Goal: Information Seeking & Learning: Learn about a topic

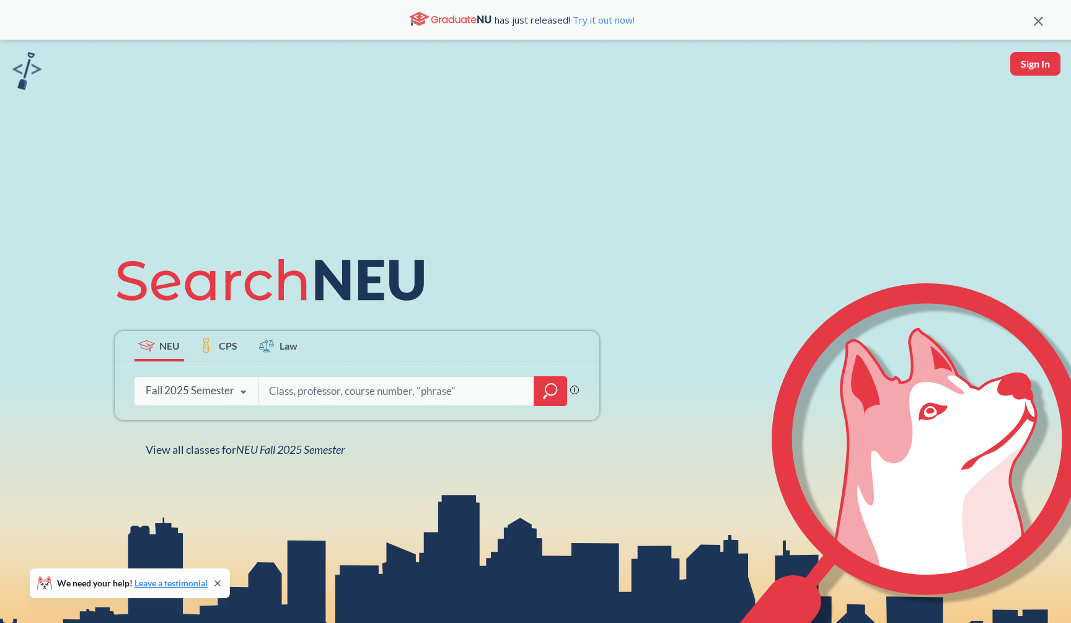
click at [545, 392] on icon "magnifying glass" at bounding box center [550, 390] width 15 height 17
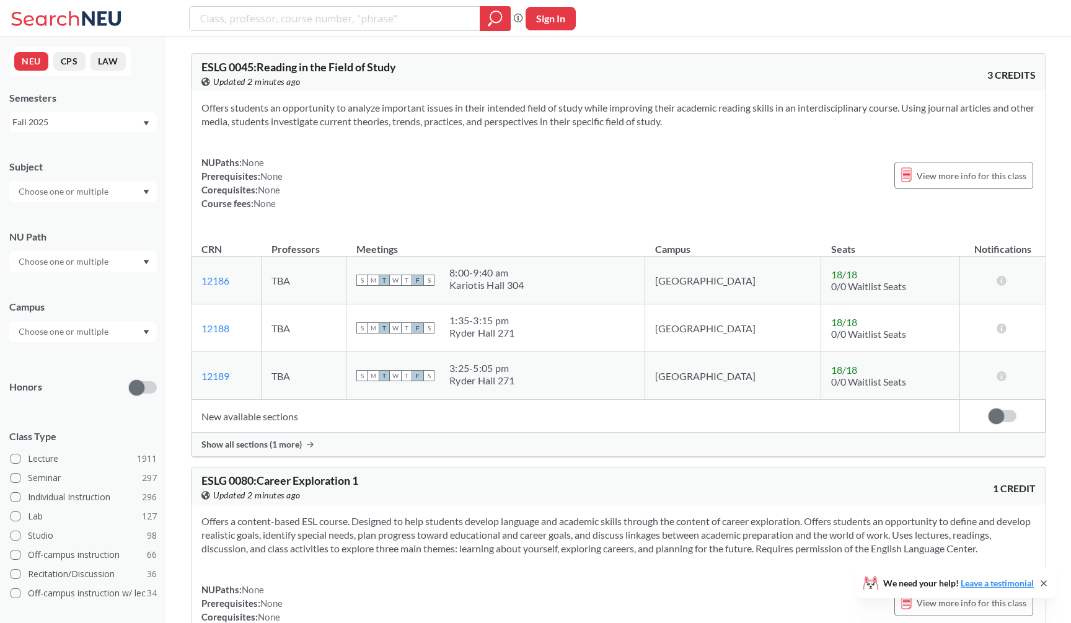
click at [121, 178] on div "Subject" at bounding box center [82, 174] width 147 height 55
click at [111, 191] on input "text" at bounding box center [64, 191] width 104 height 15
click at [90, 218] on div "CS ( 115 )" at bounding box center [86, 213] width 140 height 14
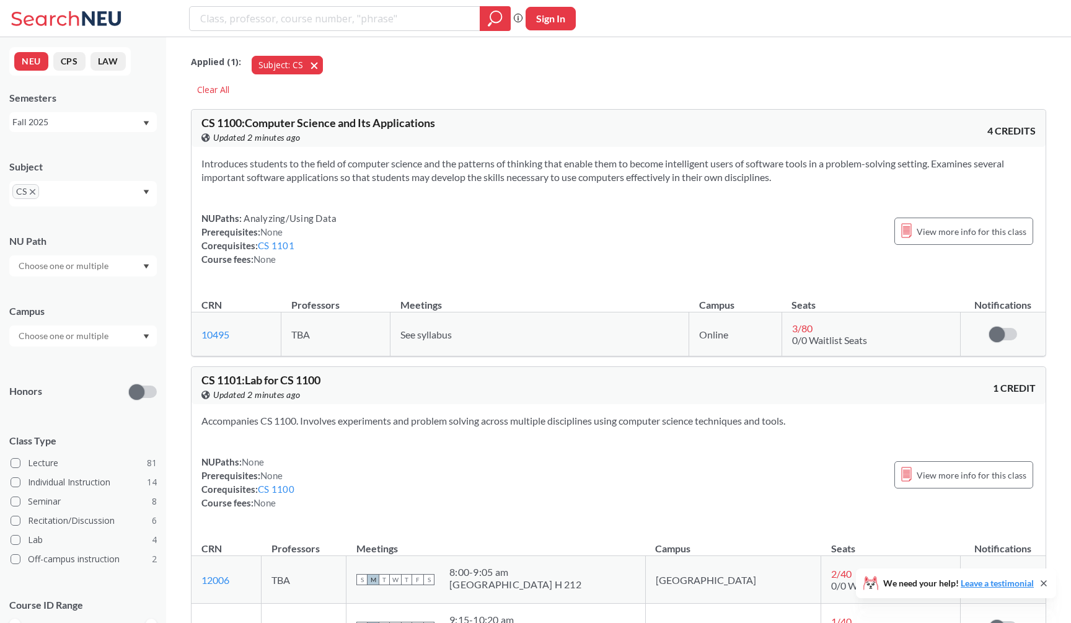
click at [314, 65] on button "Subject: CS CS" at bounding box center [287, 65] width 71 height 19
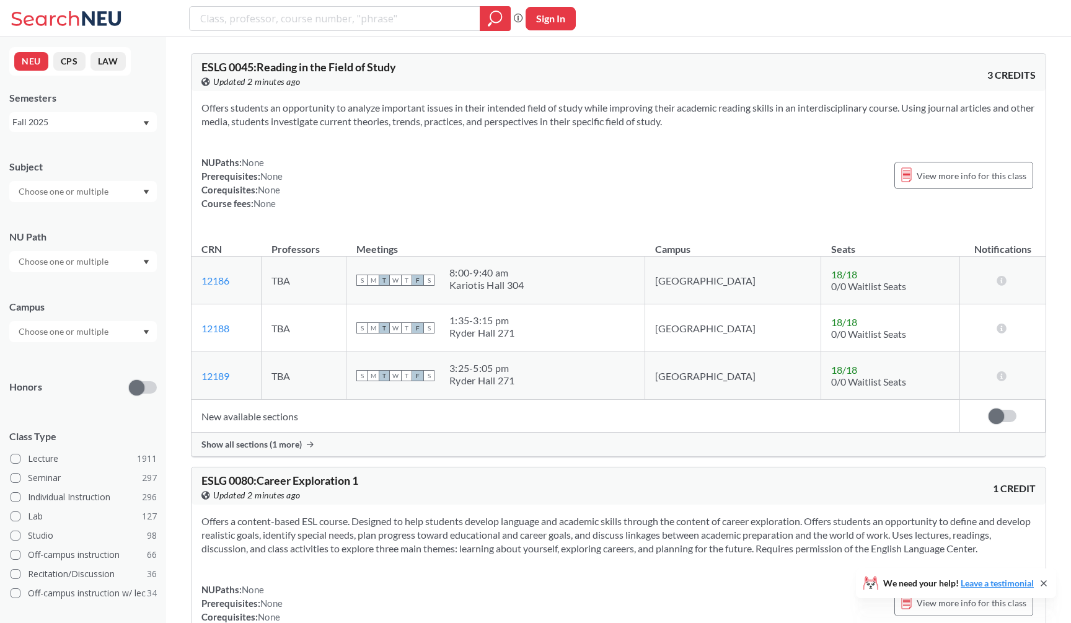
click at [115, 183] on div at bounding box center [82, 191] width 147 height 21
click at [81, 279] on p "Mathematics" at bounding box center [86, 277] width 140 height 12
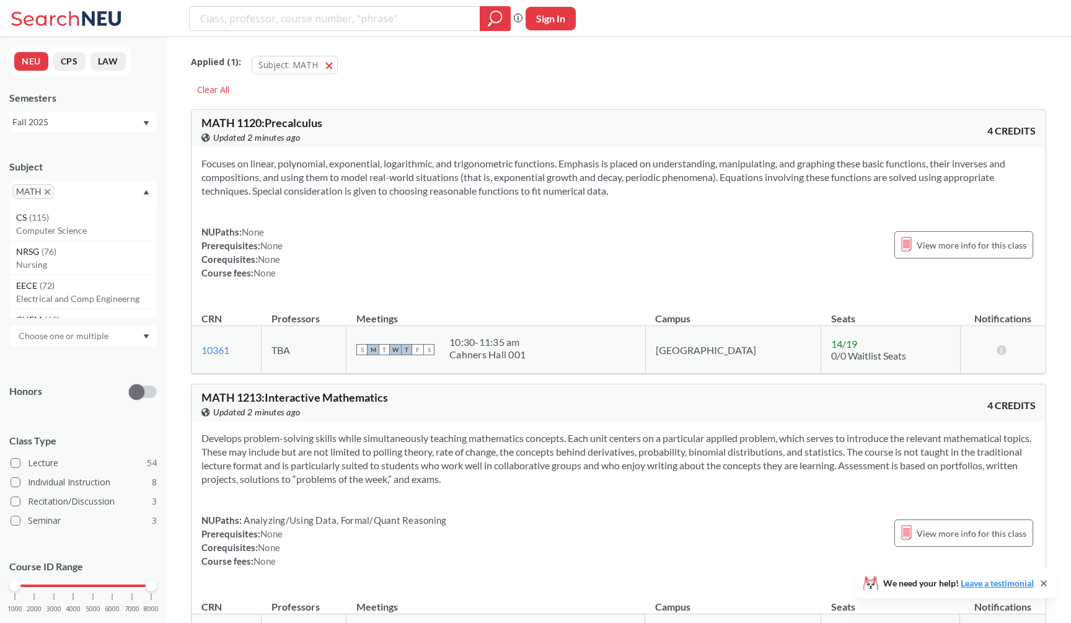
click at [385, 239] on div "NUPaths: None Prerequisites: None Corequisites: None Course fees: None View mor…" at bounding box center [618, 252] width 834 height 55
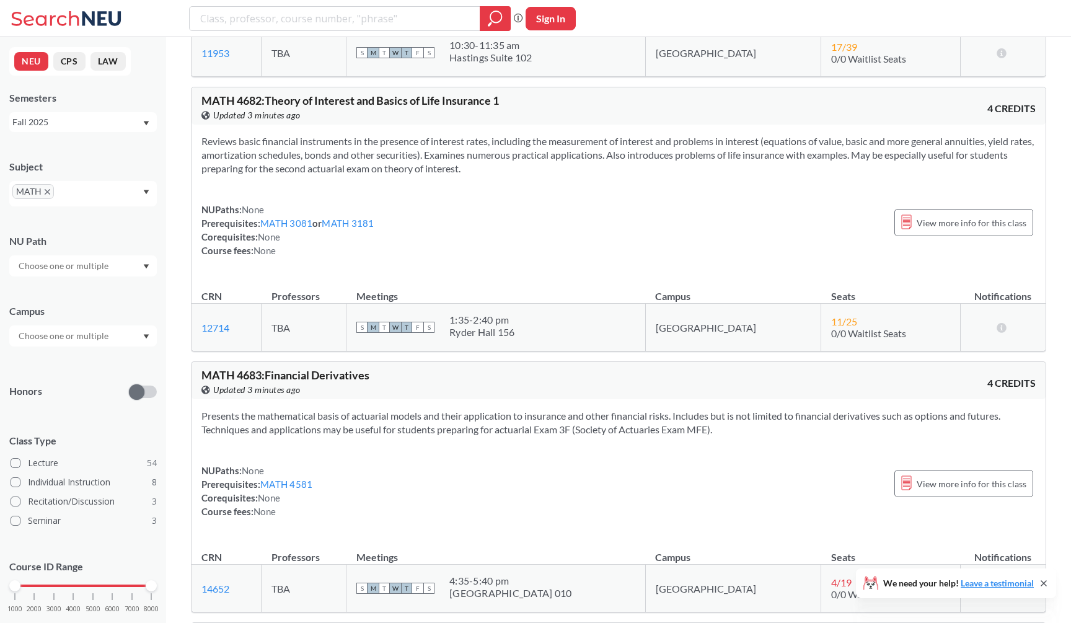
scroll to position [11822, 0]
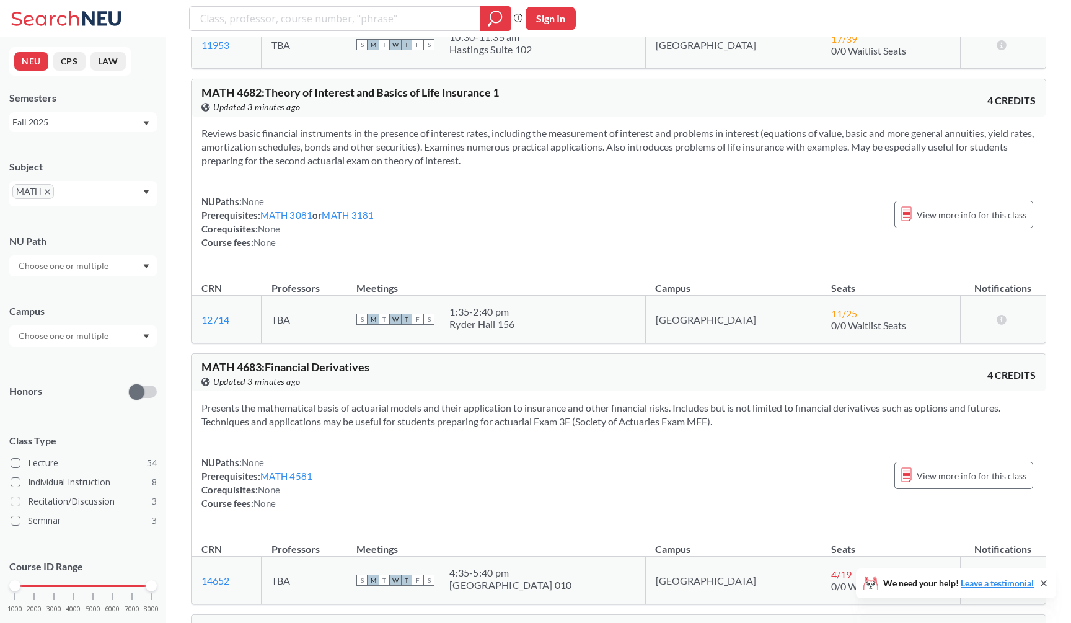
click at [43, 190] on span "MATH" at bounding box center [33, 191] width 42 height 15
click at [48, 191] on icon "X to remove pill" at bounding box center [48, 192] width 6 height 6
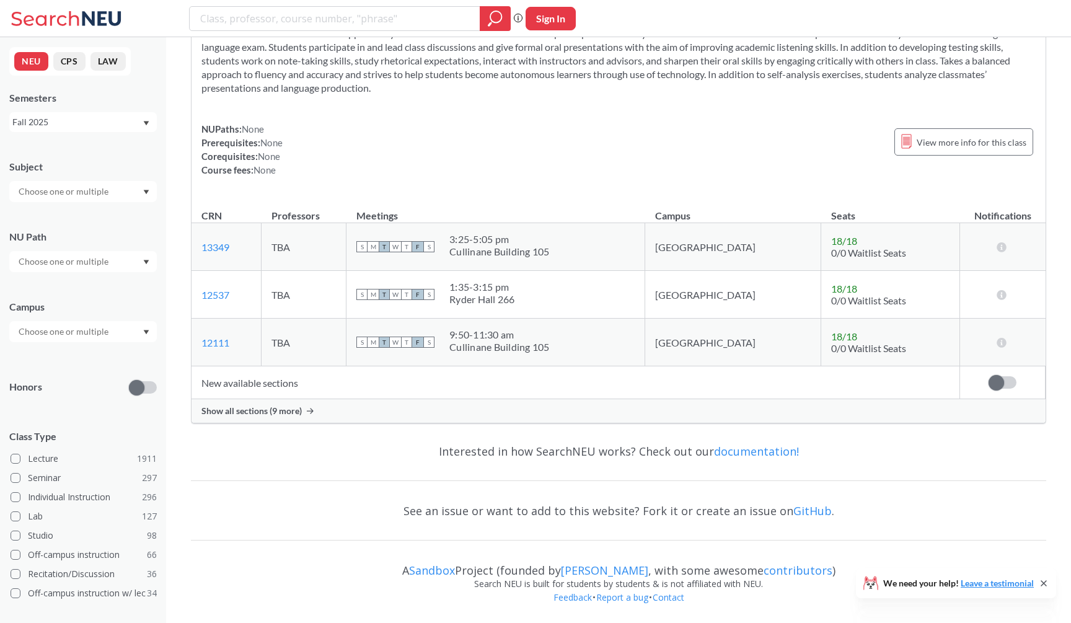
scroll to position [3718, 0]
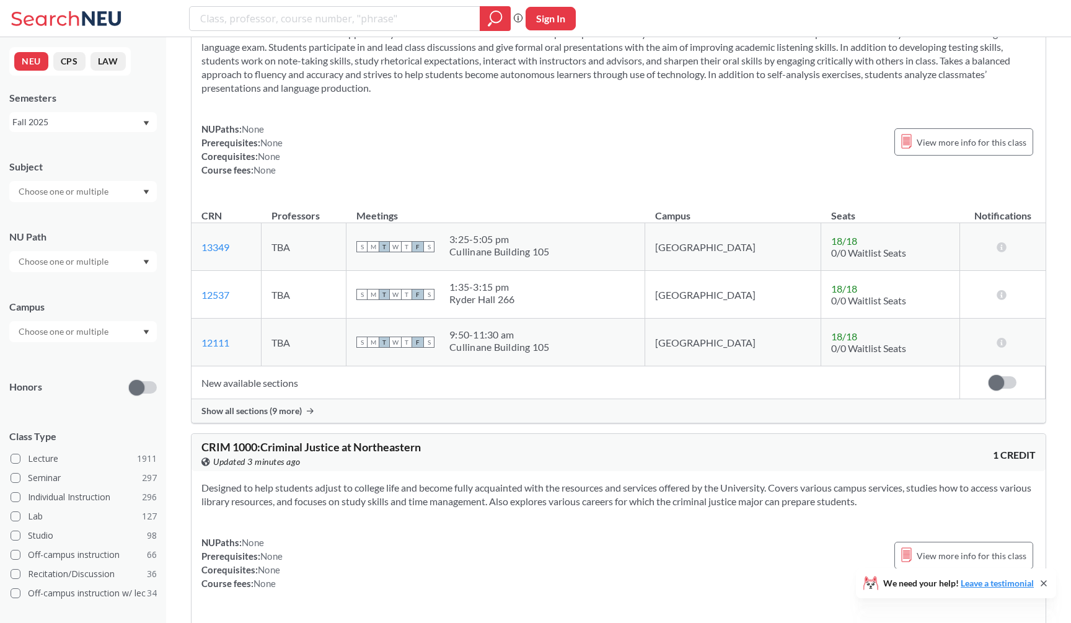
click at [60, 192] on input "text" at bounding box center [64, 191] width 104 height 15
click at [64, 212] on div "CS ( 115 )" at bounding box center [86, 213] width 140 height 14
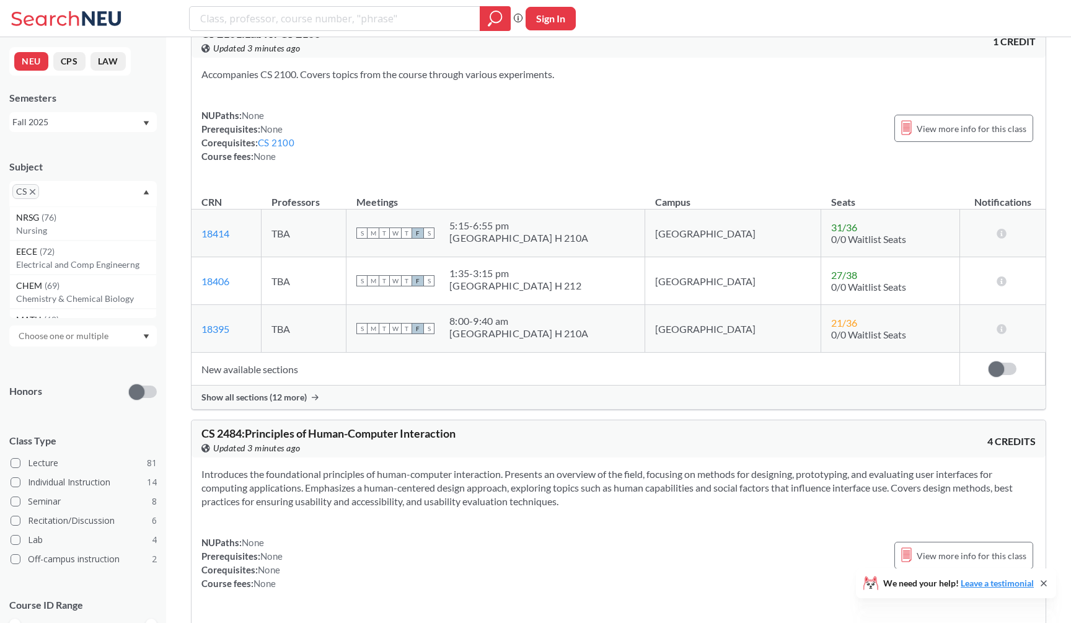
click at [340, 138] on div "NUPaths: None Prerequisites: None Corequisites: CS 2100 Course fees: None View …" at bounding box center [618, 135] width 834 height 55
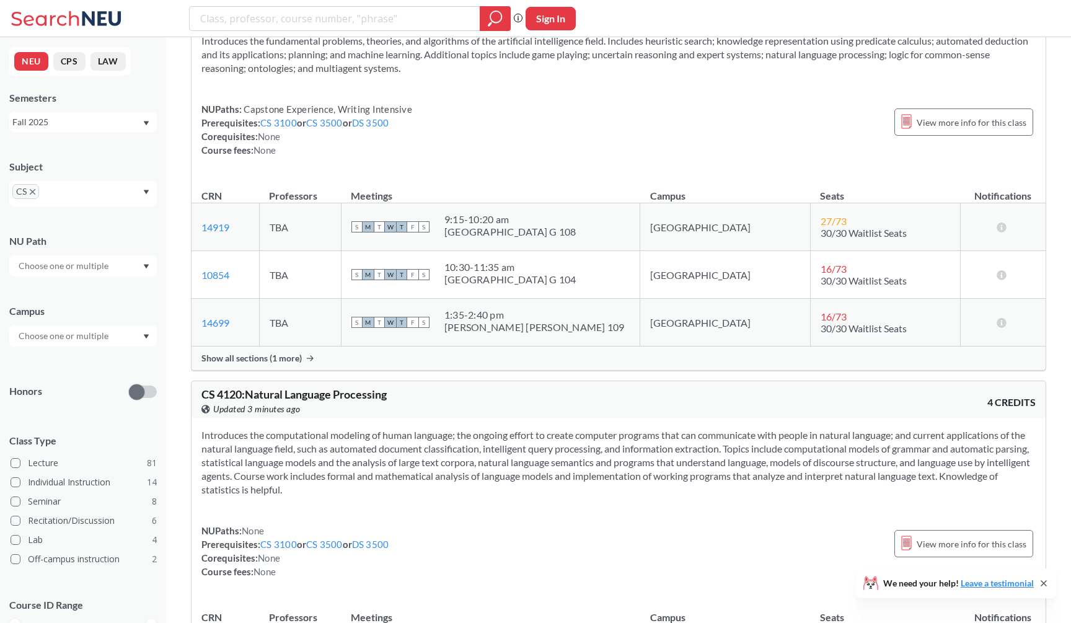
scroll to position [8388, 0]
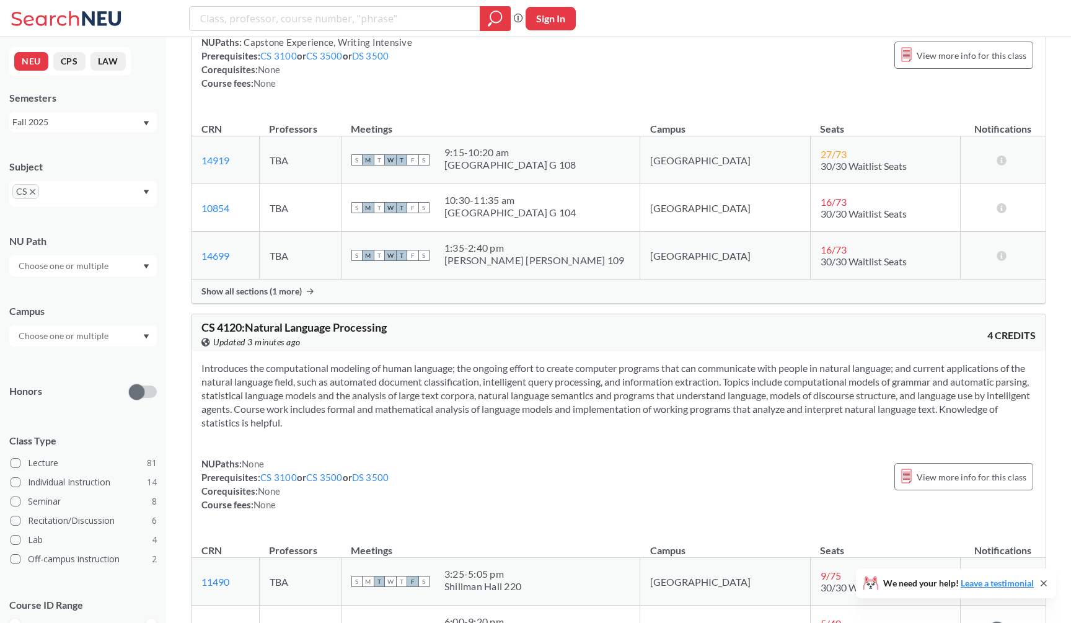
click at [314, 303] on div "Show all sections (1 more)" at bounding box center [618, 291] width 854 height 24
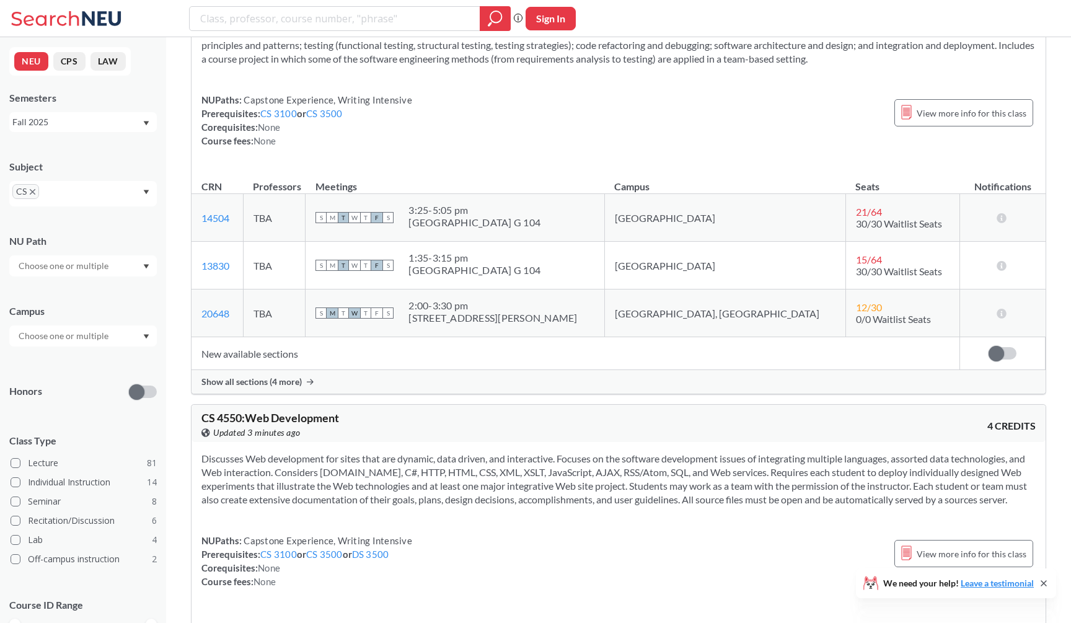
scroll to position [10904, 0]
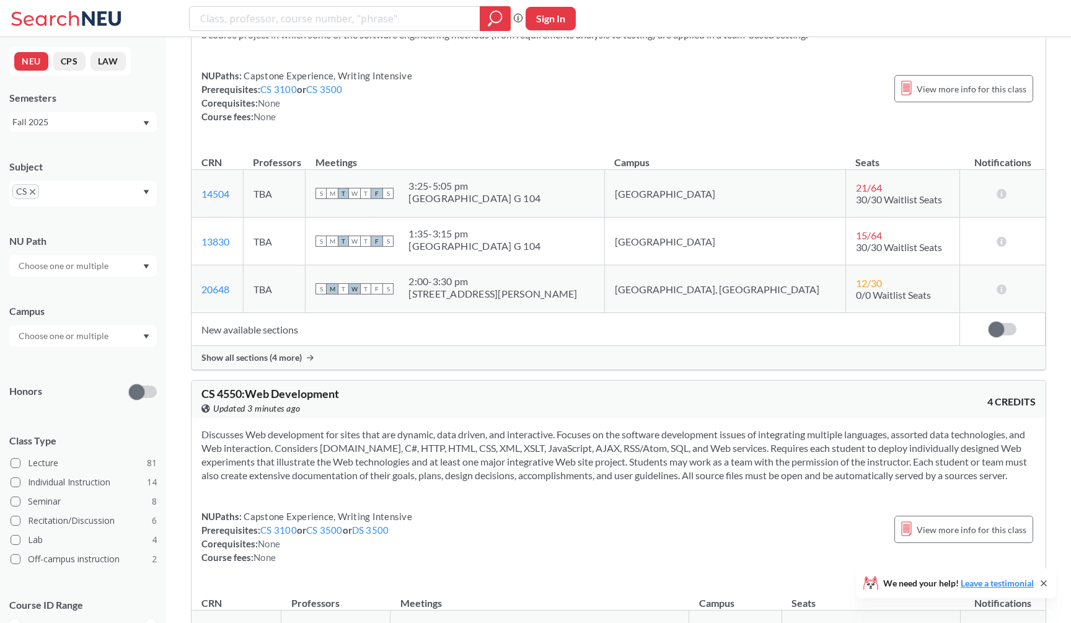
click at [302, 346] on td "New available sections" at bounding box center [575, 329] width 768 height 33
click at [302, 369] on div "Show all sections (4 more)" at bounding box center [618, 358] width 854 height 24
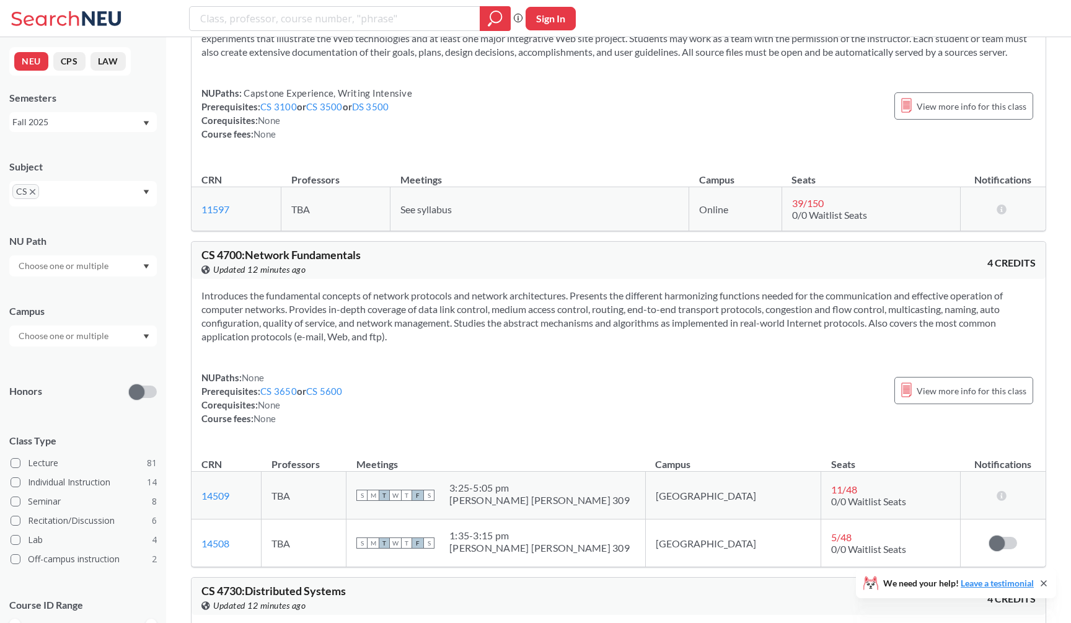
scroll to position [11547, 0]
